Goal: Subscribe to service/newsletter

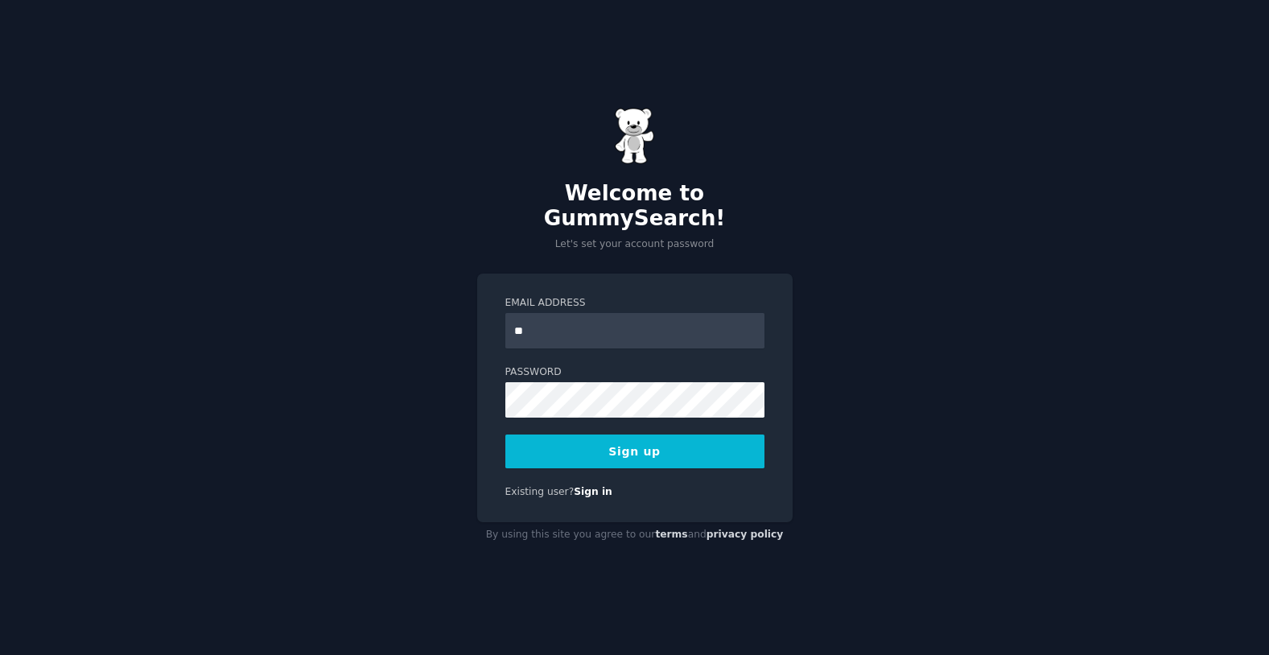
type input "**********"
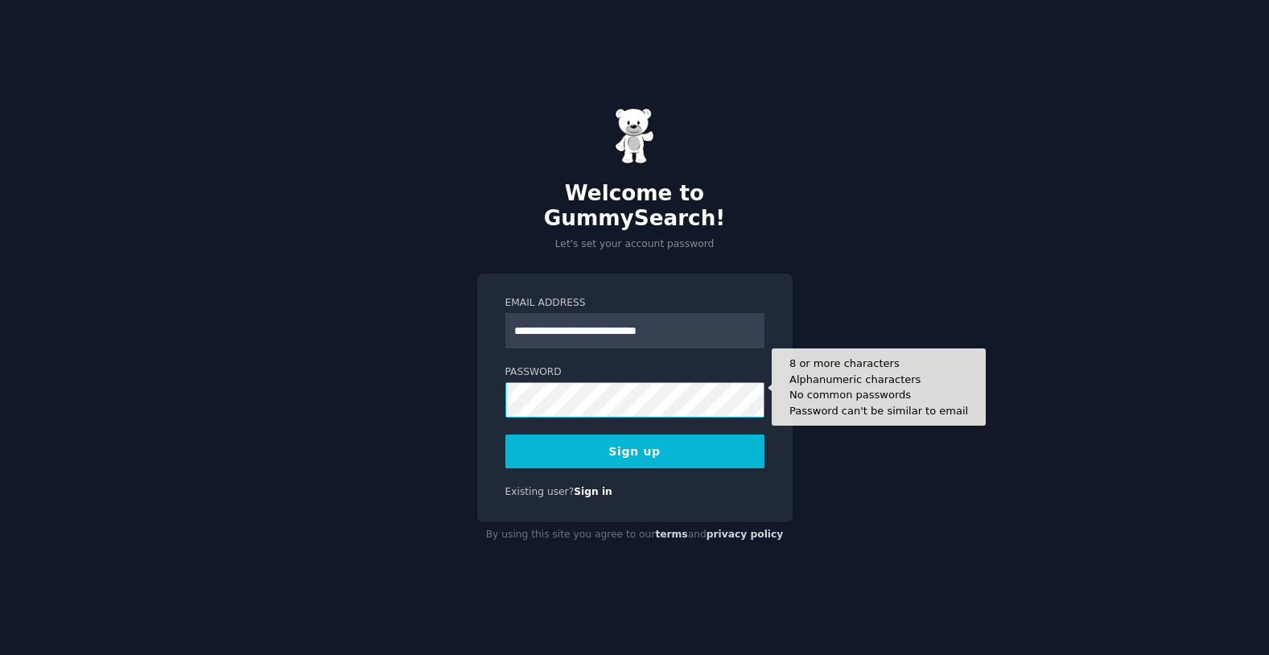
click at [505, 435] on button "Sign up" at bounding box center [634, 452] width 259 height 34
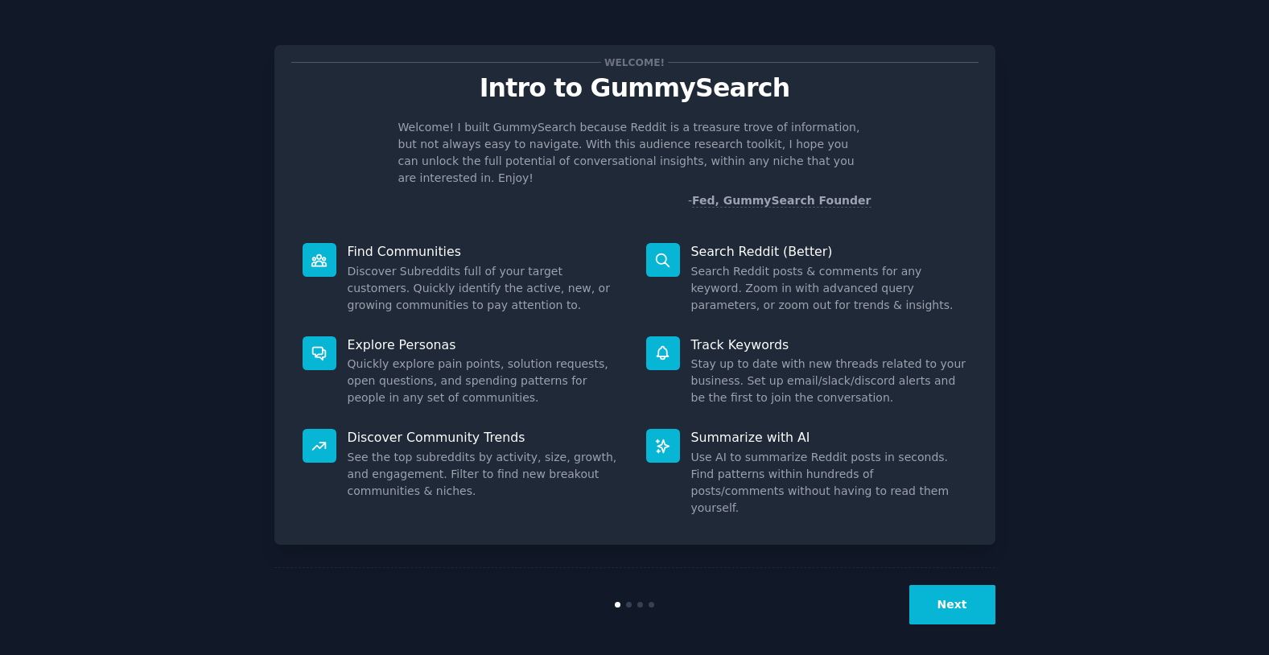
click at [925, 628] on div "Next" at bounding box center [634, 604] width 721 height 74
click at [935, 604] on button "Next" at bounding box center [952, 604] width 86 height 39
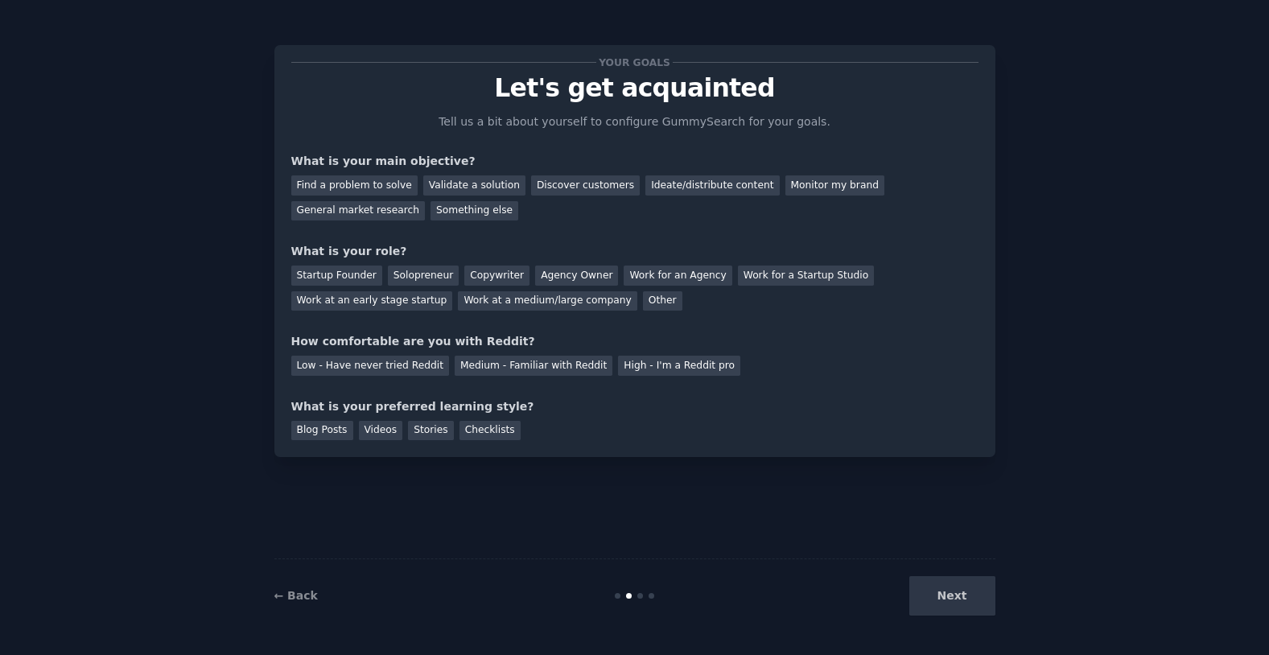
click at [929, 605] on div "Next" at bounding box center [875, 595] width 241 height 39
click at [550, 303] on div "Work at a medium/large company" at bounding box center [547, 301] width 179 height 20
click at [722, 189] on div "Ideate/distribute content" at bounding box center [712, 185] width 134 height 20
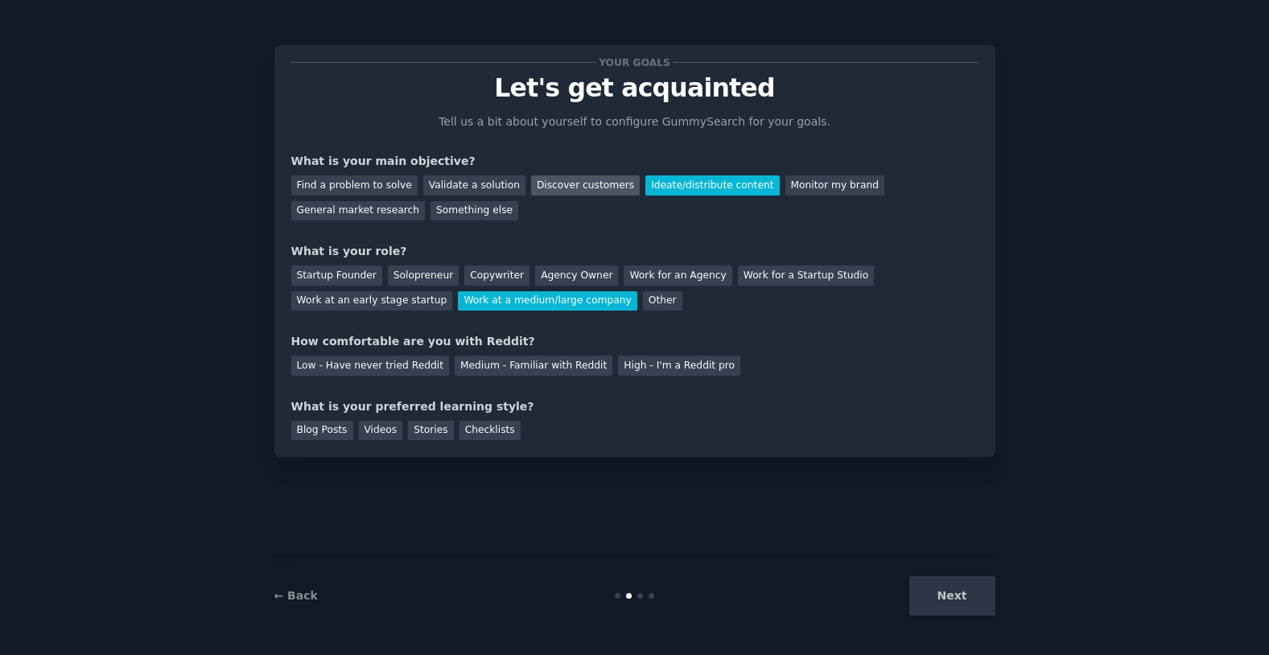
click at [547, 186] on div "Discover customers" at bounding box center [585, 185] width 109 height 20
click at [436, 431] on div "Stories" at bounding box center [430, 431] width 45 height 20
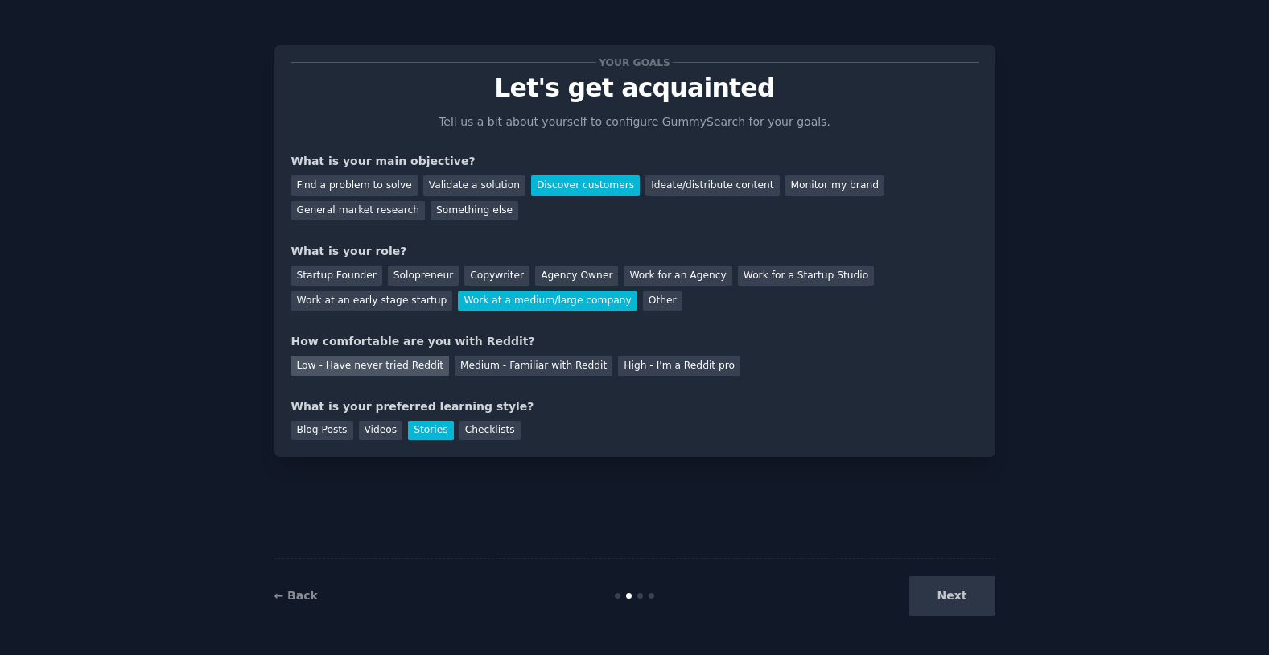
click at [397, 367] on div "Low - Have never tried Reddit" at bounding box center [370, 366] width 158 height 20
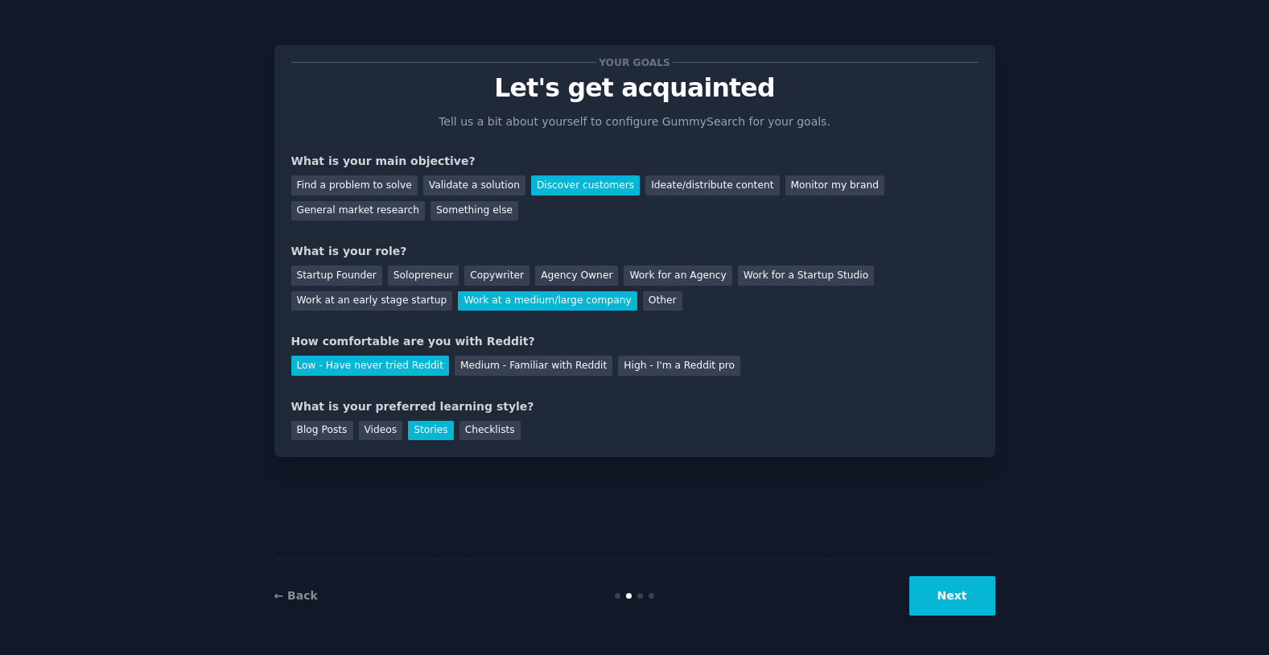
click at [947, 575] on div "← Back Next" at bounding box center [634, 595] width 721 height 74
click at [942, 589] on button "Next" at bounding box center [952, 595] width 86 height 39
